Goal: Share content: Distribute website content to other platforms or users

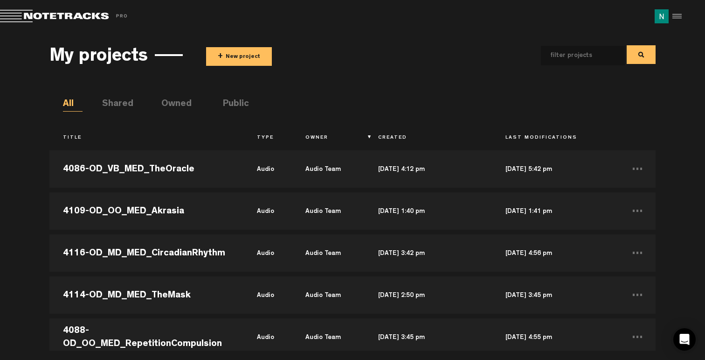
click at [555, 57] on input "text" at bounding box center [575, 56] width 69 height 20
type input "4109"
click at [647, 52] on button at bounding box center [641, 54] width 29 height 19
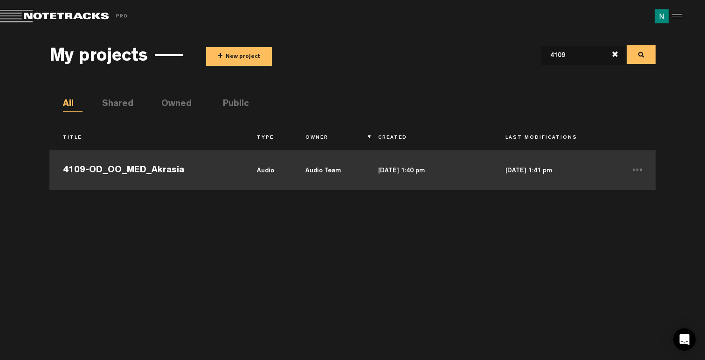
click at [214, 169] on td "4109-OD_OO_MED_Akrasia" at bounding box center [146, 169] width 194 height 42
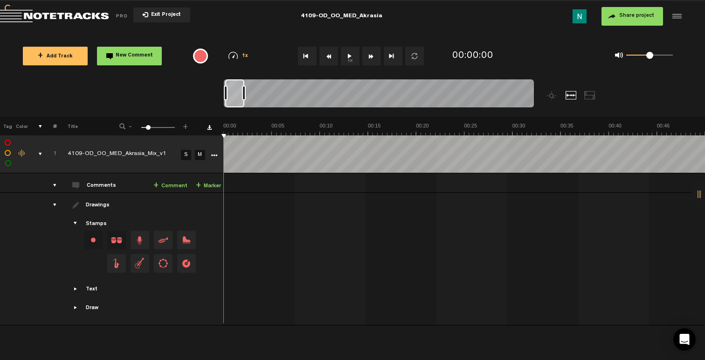
click at [625, 20] on button "Share project" at bounding box center [633, 16] width 62 height 19
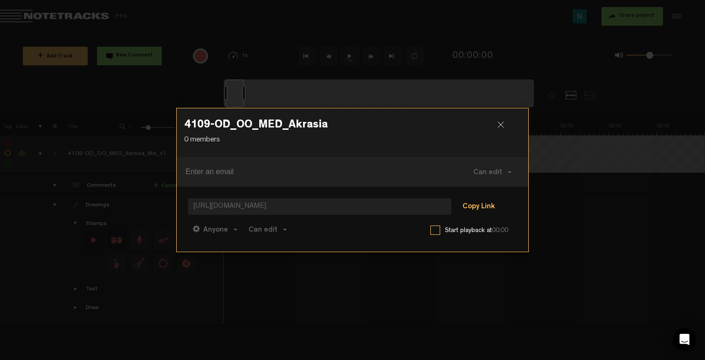
click at [477, 204] on button "Copy Link" at bounding box center [478, 207] width 51 height 19
click at [260, 226] on span "Can edit" at bounding box center [263, 229] width 29 height 7
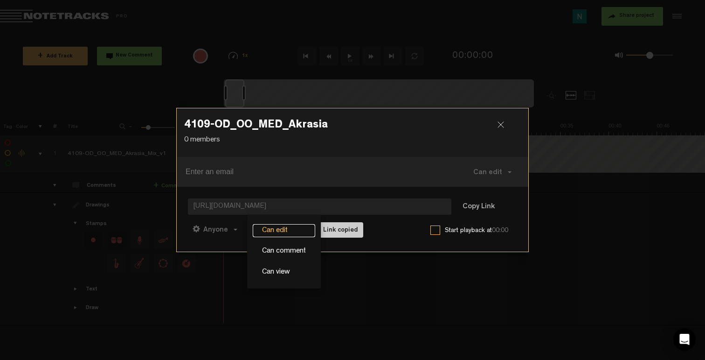
click at [278, 225] on link "Can edit" at bounding box center [284, 231] width 62 height 14
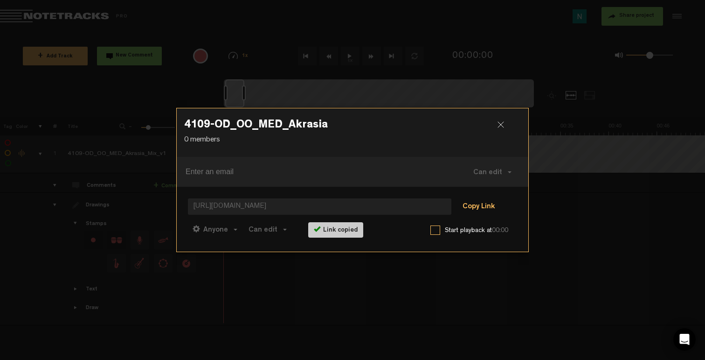
click at [481, 202] on button "Copy Link" at bounding box center [478, 207] width 51 height 19
click at [505, 122] on div at bounding box center [505, 128] width 14 height 14
